Goal: Task Accomplishment & Management: Complete application form

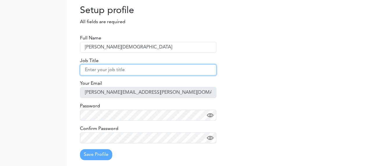
click at [155, 72] on input "text" at bounding box center [148, 70] width 136 height 11
type input "P"
type input "AI Engineer"
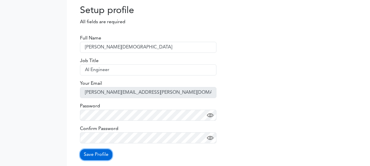
click at [101, 156] on button "Save Profile" at bounding box center [96, 155] width 32 height 11
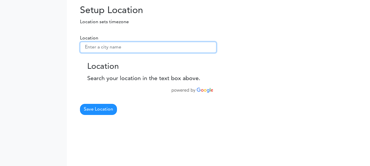
click at [120, 48] on input "text" at bounding box center [148, 47] width 136 height 11
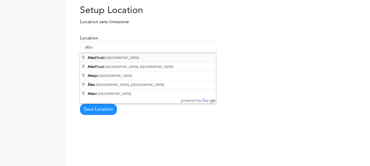
type input "[GEOGRAPHIC_DATA] - [GEOGRAPHIC_DATA]"
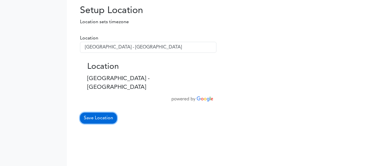
click at [102, 113] on button "Save Location" at bounding box center [98, 118] width 37 height 11
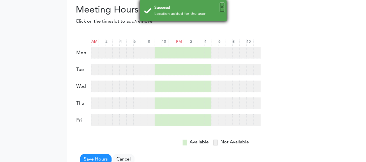
click at [221, 6] on button "×" at bounding box center [222, 7] width 4 height 9
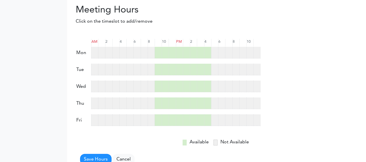
click at [150, 53] on div at bounding box center [151, 53] width 7 height 12
drag, startPoint x: 151, startPoint y: 65, endPoint x: 150, endPoint y: 73, distance: 8.5
click at [151, 66] on div at bounding box center [151, 70] width 7 height 12
drag, startPoint x: 149, startPoint y: 80, endPoint x: 147, endPoint y: 88, distance: 9.0
click at [149, 81] on form "AM 2 4 6 8 10 PM 2" at bounding box center [168, 99] width 185 height 131
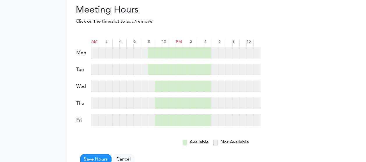
click at [150, 88] on div at bounding box center [151, 87] width 7 height 12
click at [148, 102] on div at bounding box center [151, 103] width 7 height 12
click at [149, 118] on div at bounding box center [151, 120] width 7 height 12
click at [237, 50] on div at bounding box center [235, 53] width 7 height 12
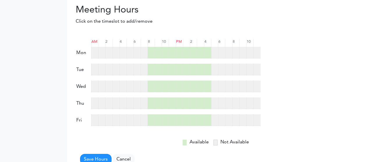
scroll to position [8, 0]
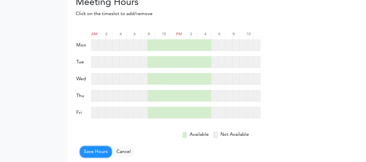
click at [101, 147] on button "Save Hours" at bounding box center [95, 151] width 31 height 11
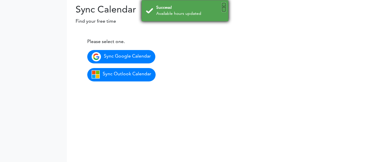
click at [226, 9] on button "×" at bounding box center [224, 7] width 4 height 9
